Goal: Obtain resource: Obtain resource

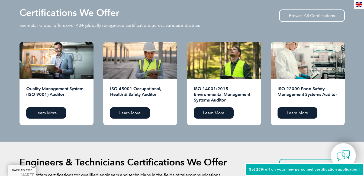
scroll to position [555, 0]
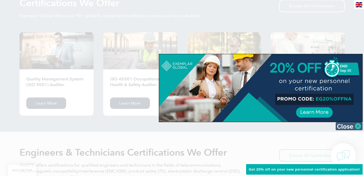
click at [359, 125] on img at bounding box center [348, 126] width 27 height 8
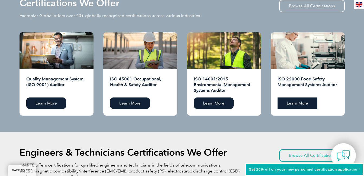
click at [297, 103] on link "Learn More" at bounding box center [297, 102] width 40 height 11
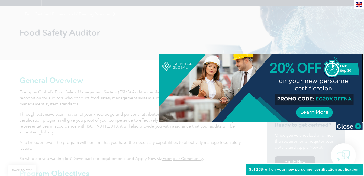
scroll to position [65, 0]
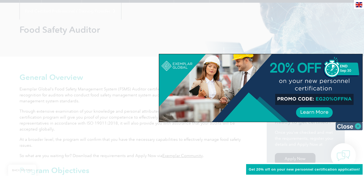
click at [348, 126] on img at bounding box center [348, 126] width 27 height 8
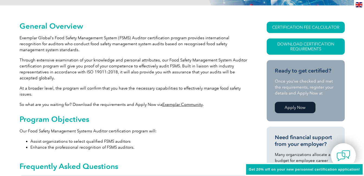
scroll to position [0, 0]
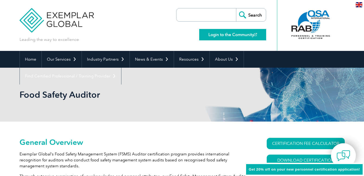
click at [224, 38] on link "Login to the Community" at bounding box center [232, 34] width 67 height 11
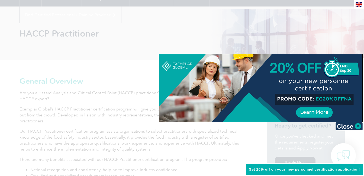
scroll to position [69, 0]
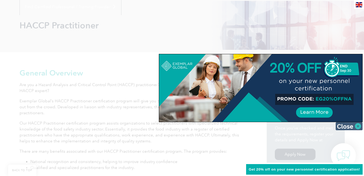
click at [347, 127] on img at bounding box center [348, 126] width 27 height 8
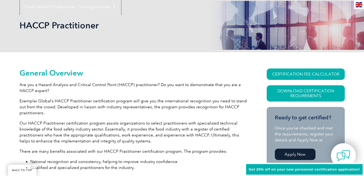
click at [43, 90] on p "Are you a Hazard Analysis and Critical Control Point (HACCP) practitioner? Do y…" at bounding box center [132, 88] width 227 height 12
drag, startPoint x: 43, startPoint y: 90, endPoint x: 47, endPoint y: 90, distance: 4.3
click at [47, 90] on p "Are you a Hazard Analysis and Critical Control Point (HACCP) practitioner? Do y…" at bounding box center [132, 88] width 227 height 12
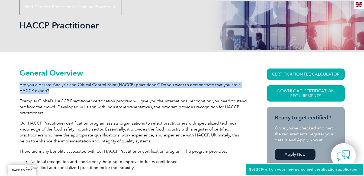
drag, startPoint x: 19, startPoint y: 84, endPoint x: 58, endPoint y: 92, distance: 39.9
click at [58, 92] on p "Are you a Hazard Analysis and Critical Control Point (HACCP) practitioner? Do y…" at bounding box center [132, 88] width 227 height 12
copy p "Are you a Hazard Analysis and Critical Control Point (HACCP) practitioner? Do y…"
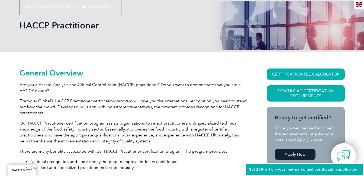
click at [153, 106] on p "Exemplar Global’s HACCP Practitioner certification program will give you the in…" at bounding box center [132, 107] width 227 height 18
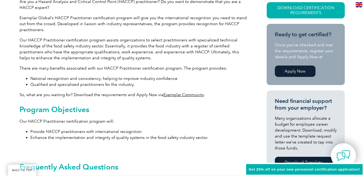
scroll to position [164, 0]
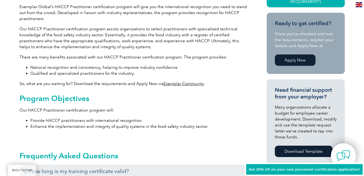
click at [144, 86] on p "So, what are you waiting for? Download the requirements and Apply Now via Exemp…" at bounding box center [132, 84] width 227 height 6
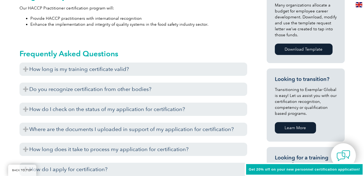
scroll to position [269, 0]
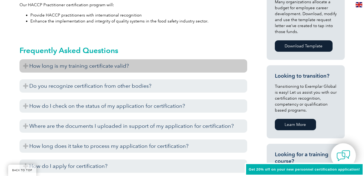
click at [125, 66] on h3 "How long is my training certificate valid?" at bounding box center [132, 65] width 227 height 13
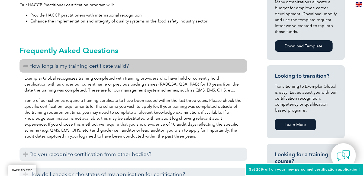
click at [164, 66] on h3 "How long is my training certificate valid?" at bounding box center [132, 65] width 227 height 13
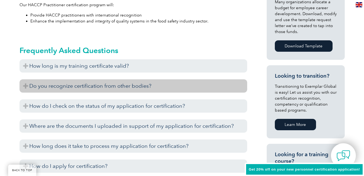
click at [157, 88] on h3 "Do you recognize certification from other bodies?" at bounding box center [132, 85] width 227 height 13
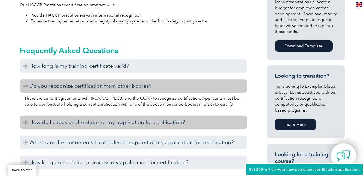
click at [135, 123] on h3 "How do I check on the status of my application for certification?" at bounding box center [132, 122] width 227 height 13
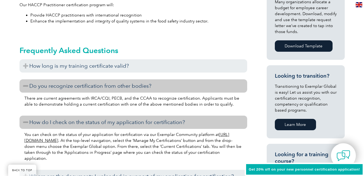
click at [121, 122] on h3 "How do I check on the status of my application for certification?" at bounding box center [132, 122] width 227 height 13
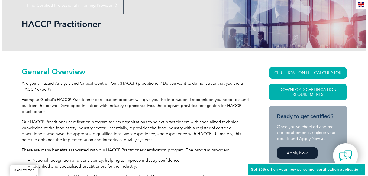
scroll to position [69, 0]
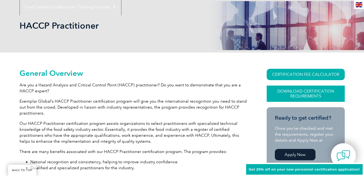
click at [314, 96] on link "Download Certification Requirements" at bounding box center [305, 94] width 78 height 16
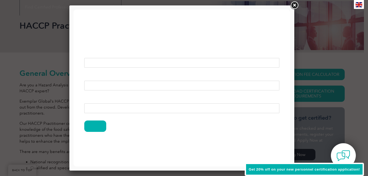
scroll to position [0, 0]
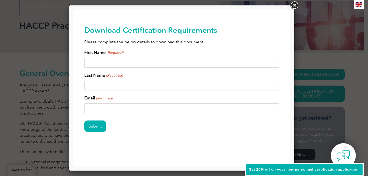
click at [161, 62] on input "First Name (Required)" at bounding box center [181, 63] width 195 height 10
type input "Esmael"
click at [121, 84] on input "Last Name (Required)" at bounding box center [181, 86] width 195 height 10
type input "Seid"
click at [109, 110] on input "Email (Required)" at bounding box center [181, 108] width 195 height 10
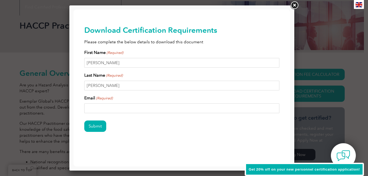
type input "esam79548@gmail.com"
click at [93, 126] on input "Submit" at bounding box center [95, 126] width 22 height 11
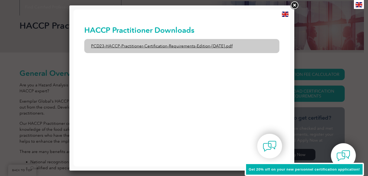
click at [142, 47] on link "PCD23-HACCP-Practitioner-Certification-Requirements-Edition-1-June-2020.pdf" at bounding box center [181, 46] width 195 height 14
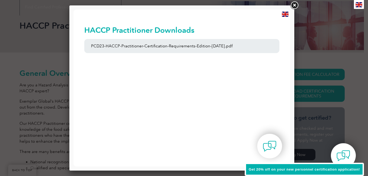
click at [296, 5] on link at bounding box center [294, 6] width 10 height 10
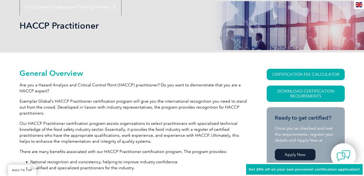
click at [298, 153] on link "Apply Now" at bounding box center [295, 154] width 41 height 11
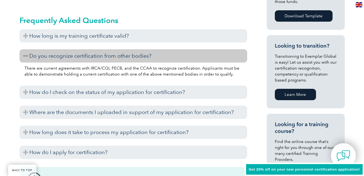
scroll to position [302, 0]
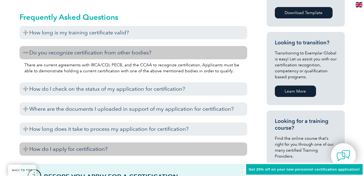
click at [68, 152] on h3 "How do I apply for certification?" at bounding box center [132, 148] width 227 height 13
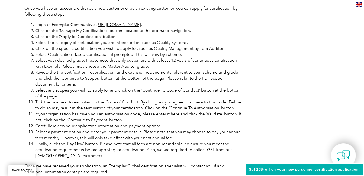
scroll to position [457, 0]
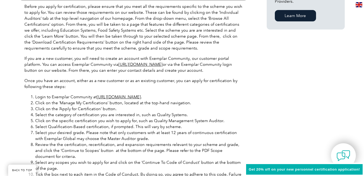
click at [315, 166] on div "Get 20% off on your new personnel certification application!" at bounding box center [304, 170] width 119 height 14
click at [291, 170] on span "Get 20% off on your new personnel certification application!" at bounding box center [304, 169] width 111 height 4
click at [316, 131] on div "General Overview Are you a Hazard Analysis and Critical Control Point (HACCP) p…" at bounding box center [181, 68] width 325 height 808
click at [141, 95] on link "https://community.exemplarglobal.org/" at bounding box center [119, 97] width 44 height 5
